Goal: Book appointment/travel/reservation

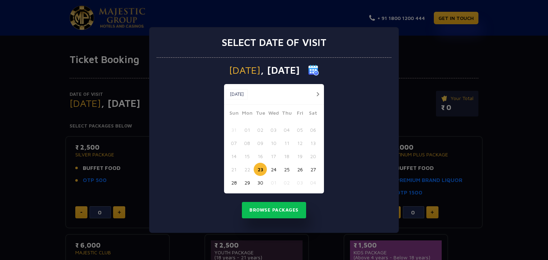
click at [319, 93] on button "button" at bounding box center [317, 94] width 9 height 9
click at [314, 142] on button "11" at bounding box center [312, 143] width 13 height 13
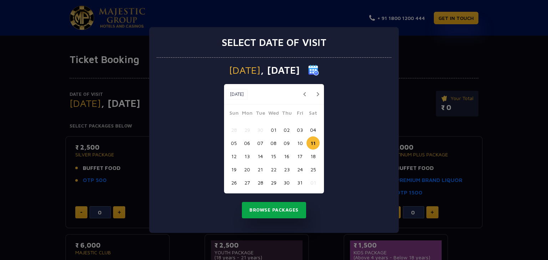
click at [282, 205] on button "Browse Packages" at bounding box center [274, 210] width 64 height 16
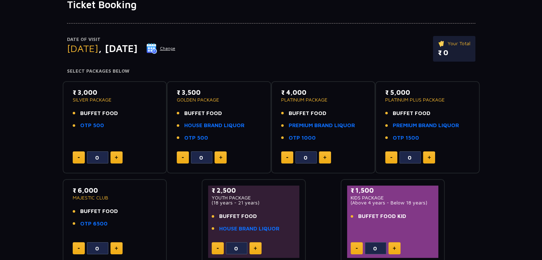
scroll to position [54, 0]
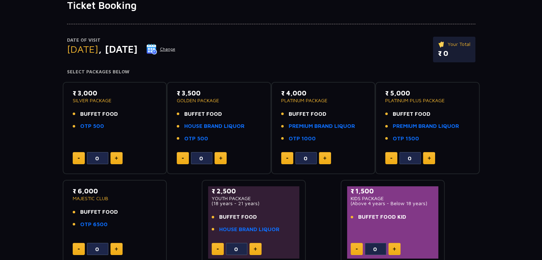
click at [104, 96] on p "₹ 3,000" at bounding box center [115, 93] width 85 height 10
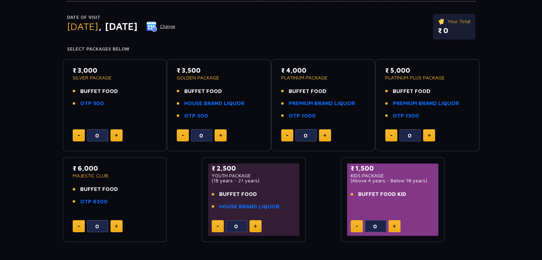
scroll to position [77, 0]
click at [99, 92] on span "BUFFET FOOD" at bounding box center [99, 92] width 38 height 8
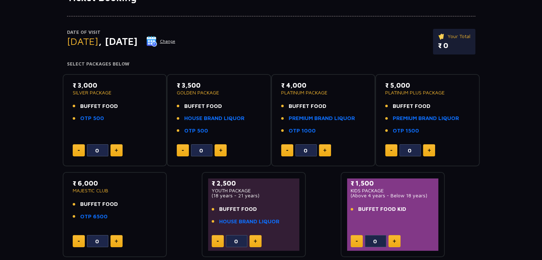
scroll to position [11, 0]
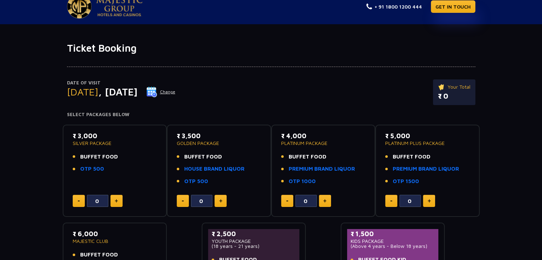
click at [116, 200] on img at bounding box center [116, 201] width 3 height 4
click at [120, 201] on button at bounding box center [117, 201] width 12 height 12
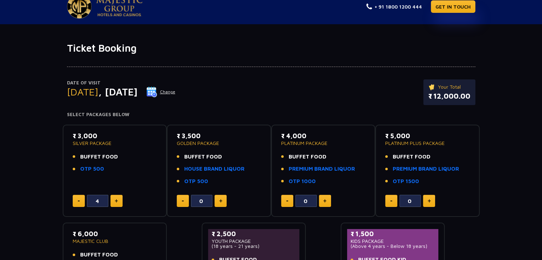
click at [120, 201] on button at bounding box center [117, 201] width 12 height 12
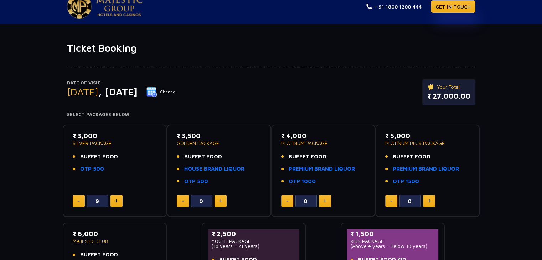
click at [81, 200] on button at bounding box center [79, 201] width 12 height 12
type input "8"
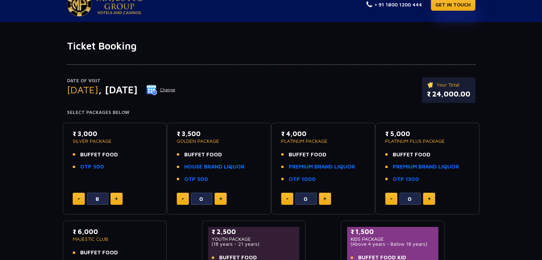
scroll to position [13, 0]
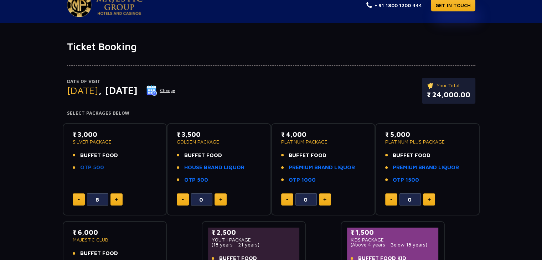
click at [90, 168] on link "OTP 500" at bounding box center [92, 168] width 24 height 8
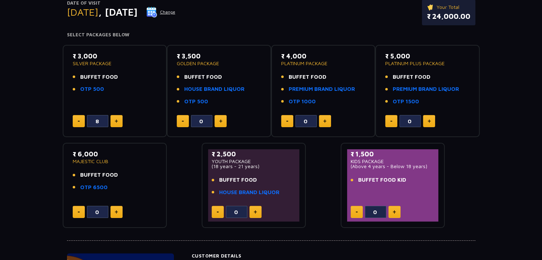
scroll to position [0, 0]
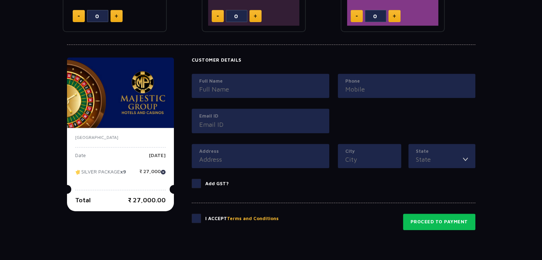
scroll to position [342, 0]
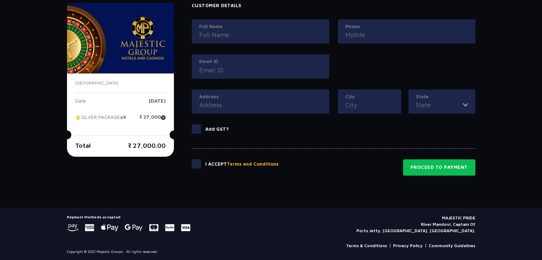
type input "8"
